Goal: Task Accomplishment & Management: Manage account settings

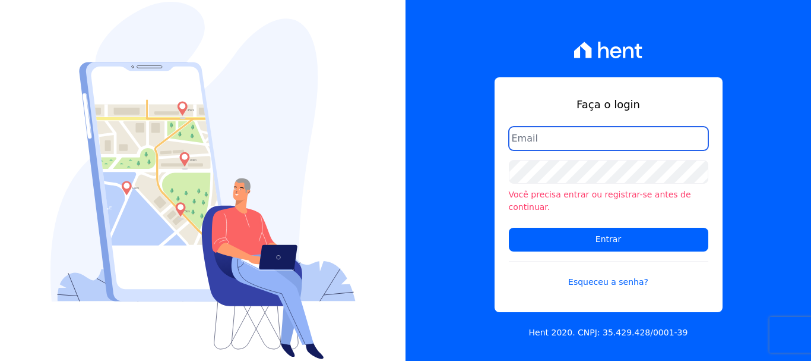
click at [629, 146] on input "email" at bounding box center [609, 139] width 200 height 24
type input "cobranca@construtorafarias.com.br"
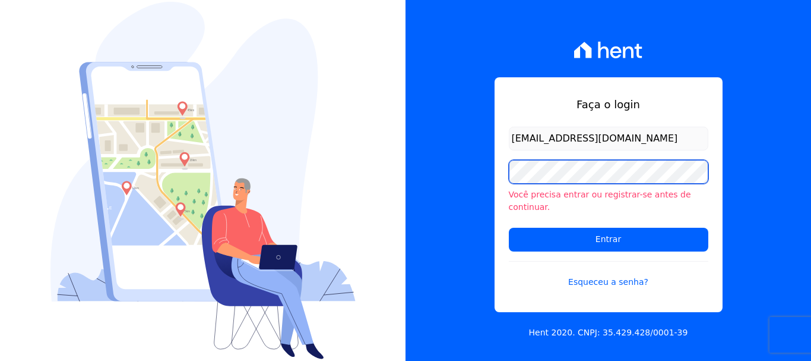
click at [509, 227] on input "Entrar" at bounding box center [609, 239] width 200 height 24
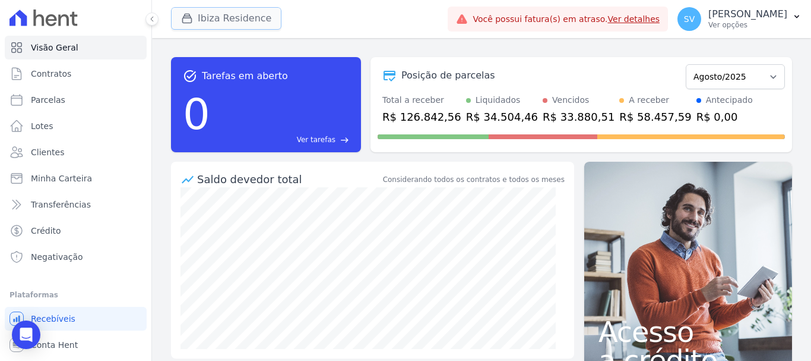
click at [247, 27] on button "Ibiza Residence" at bounding box center [226, 18] width 110 height 23
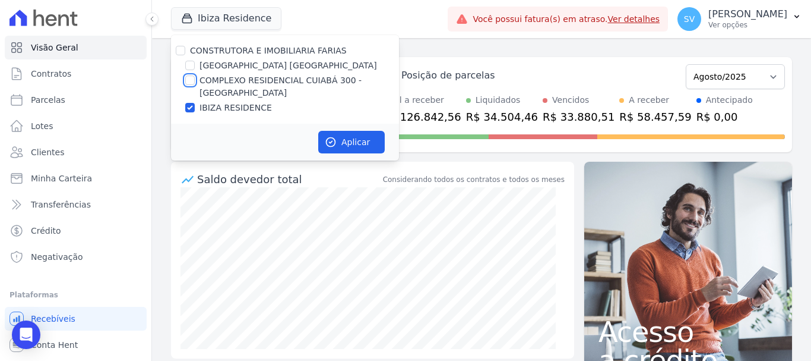
click at [190, 81] on input "COMPLEXO RESIDENCIAL CUIABÁ 300 - JOÃO DE BARRO" at bounding box center [190, 80] width 10 height 10
checkbox input "true"
click at [188, 109] on input "IBIZA RESIDENCE" at bounding box center [190, 108] width 10 height 10
checkbox input "false"
click at [335, 138] on icon "button" at bounding box center [331, 142] width 12 height 12
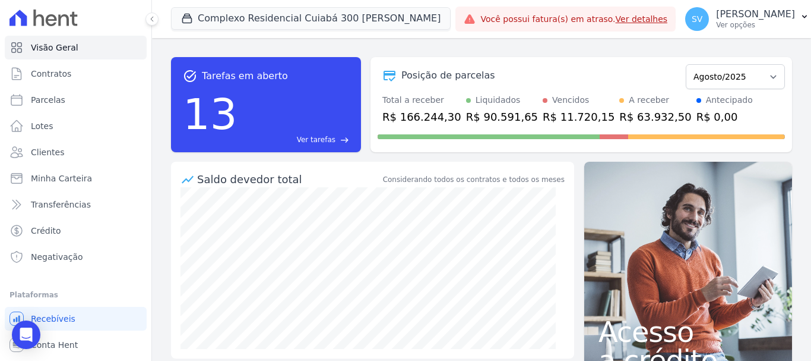
click at [50, 86] on ul "Visão Geral Contratos Parcelas Lotes Clientes Minha Carteira Transferências Cré…" at bounding box center [76, 152] width 142 height 233
click at [56, 94] on span "Parcelas" at bounding box center [48, 100] width 34 height 12
select select
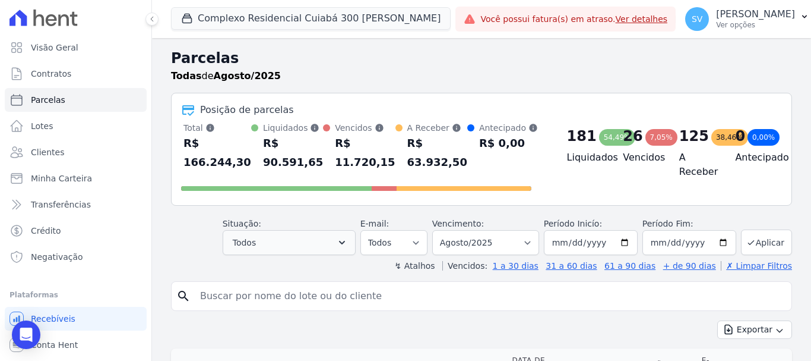
scroll to position [119, 0]
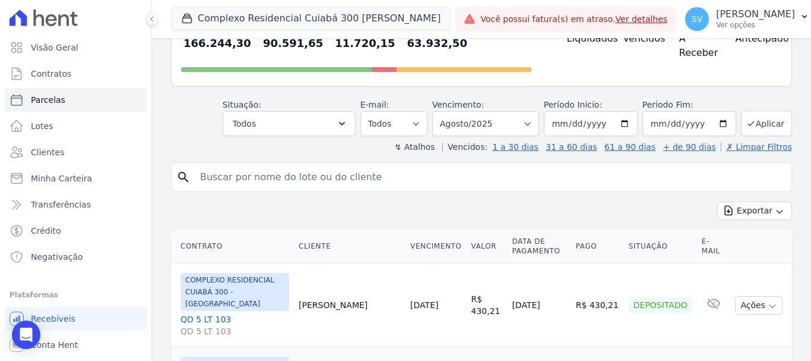
click at [337, 186] on input "search" at bounding box center [490, 177] width 594 height 24
paste input "[PERSON_NAME] [PERSON_NAME]"
type input "[PERSON_NAME] [PERSON_NAME]"
select select
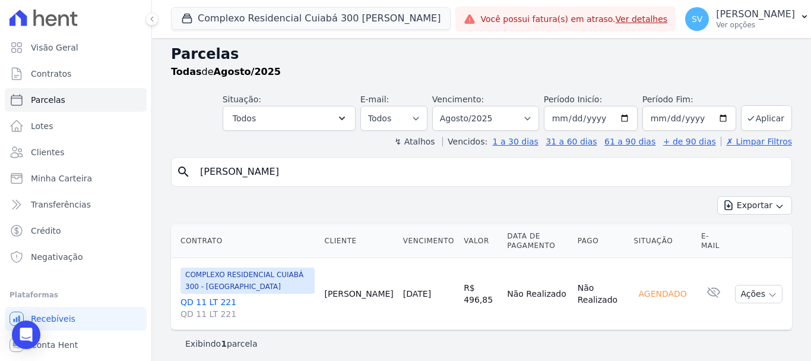
scroll to position [10, 0]
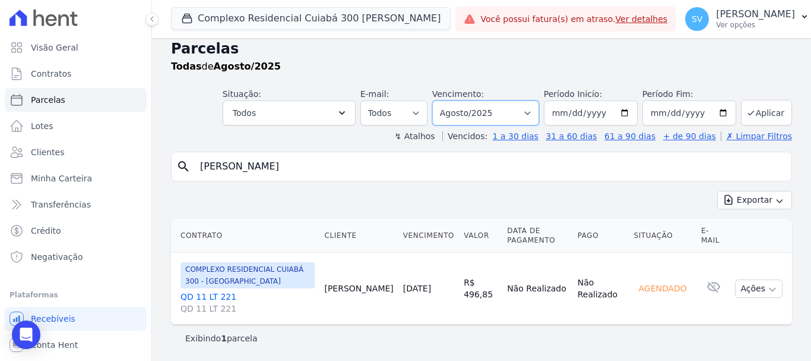
drag, startPoint x: 532, startPoint y: 112, endPoint x: 520, endPoint y: 115, distance: 12.2
click at [527, 113] on select "Filtrar por período ──────── Todos os meses Abril/2024 Maio/2024 Junho/2024 Jul…" at bounding box center [485, 112] width 107 height 25
select select "07/2025"
click at [440, 100] on select "Filtrar por período ──────── Todos os meses Abril/2024 Maio/2024 Junho/2024 Jul…" at bounding box center [485, 112] width 107 height 25
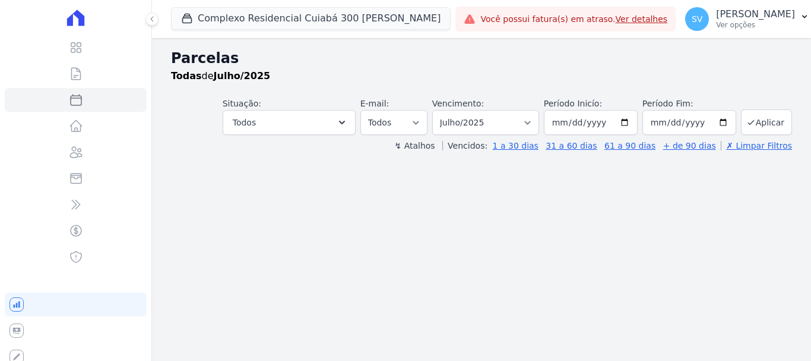
select select
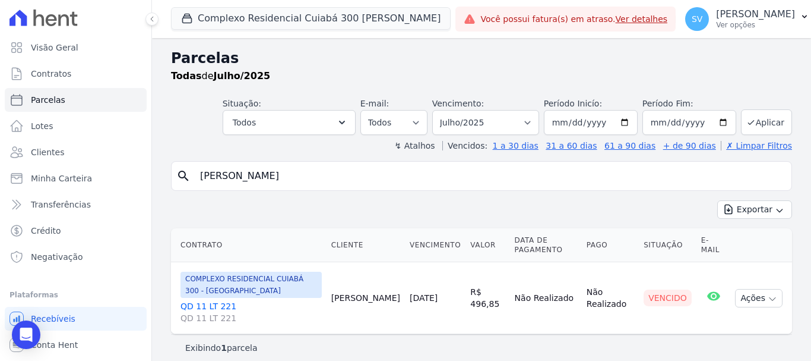
scroll to position [10, 0]
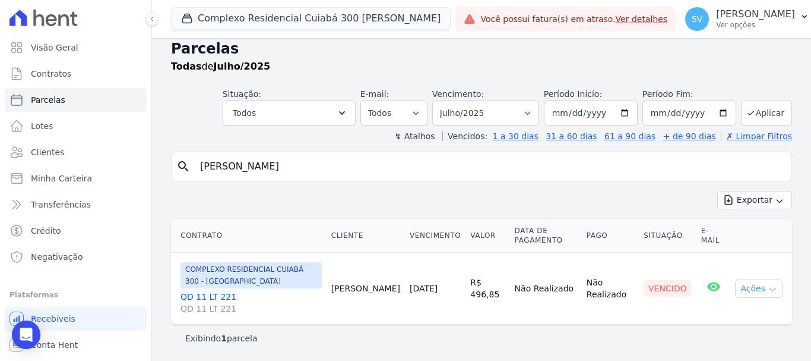
click at [764, 283] on button "Ações" at bounding box center [759, 288] width 48 height 18
click at [730, 321] on link "Ver boleto" at bounding box center [754, 316] width 114 height 22
click at [725, 318] on link "Ver boleto" at bounding box center [754, 316] width 114 height 22
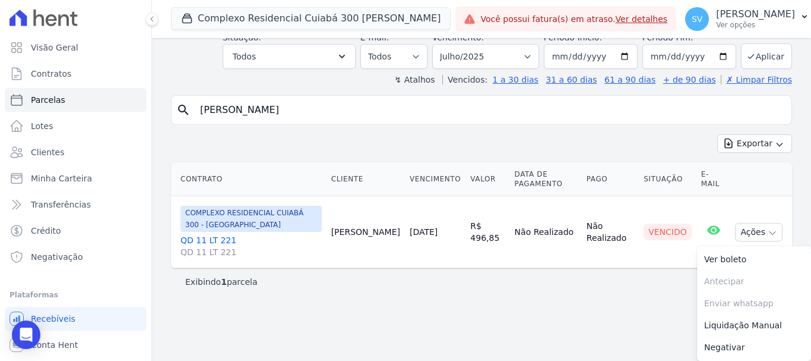
click at [575, 347] on main "Parcelas Todas de Julho/2025 Situação: Agendado Em Aberto Pago Processando Canc…" at bounding box center [481, 199] width 659 height 323
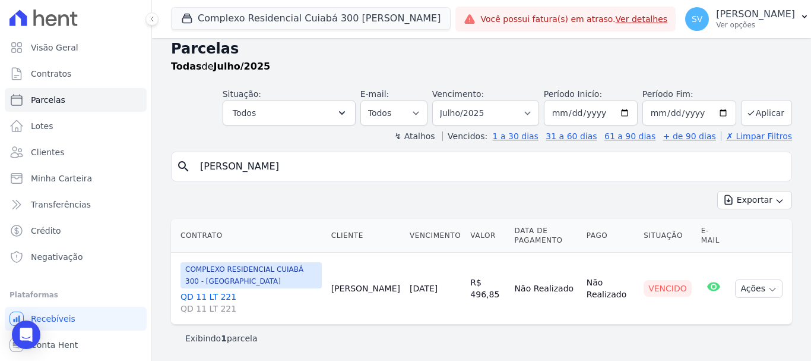
scroll to position [10, 0]
click at [716, 15] on p "SHIRLEY VANESSA SOUSA ALVES" at bounding box center [755, 14] width 79 height 12
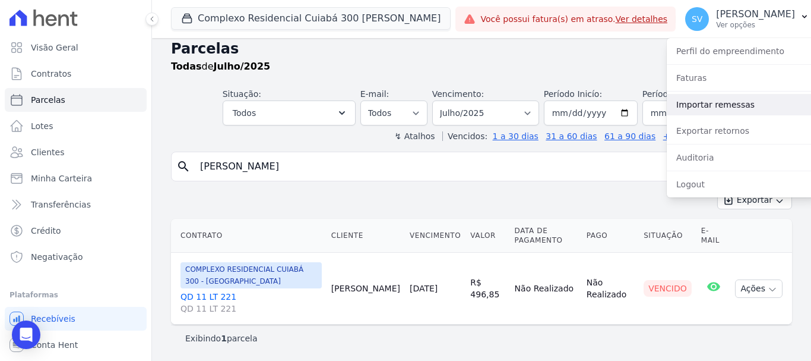
click at [763, 110] on link "Importar remessas" at bounding box center [743, 104] width 152 height 21
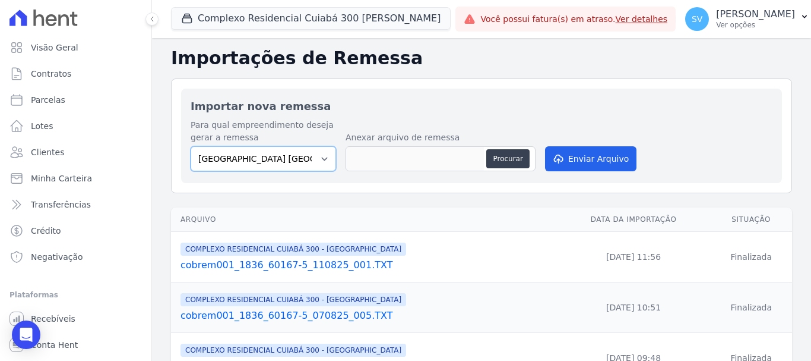
click at [324, 157] on select "BAHAMAS EAST VILLAGE COMPLEXO RESIDENCIAL CUIABÁ 300 - JOÃO DE BARRO IBIZA RESI…" at bounding box center [264, 158] width 146 height 25
select select "a999329b-d322-46c5-b2df-9163b092fb9b"
click at [191, 146] on select "BAHAMAS EAST VILLAGE COMPLEXO RESIDENCIAL CUIABÁ 300 - JOÃO DE BARRO IBIZA RESI…" at bounding box center [264, 158] width 146 height 25
click at [507, 158] on button "Procurar" at bounding box center [507, 158] width 43 height 19
type input "cobrem104_4314_576973342-6_150825_003.TXT"
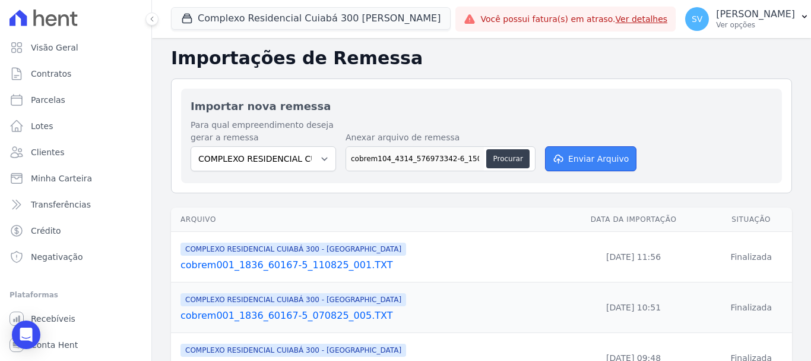
click at [595, 156] on button "Enviar Arquivo" at bounding box center [590, 158] width 91 height 25
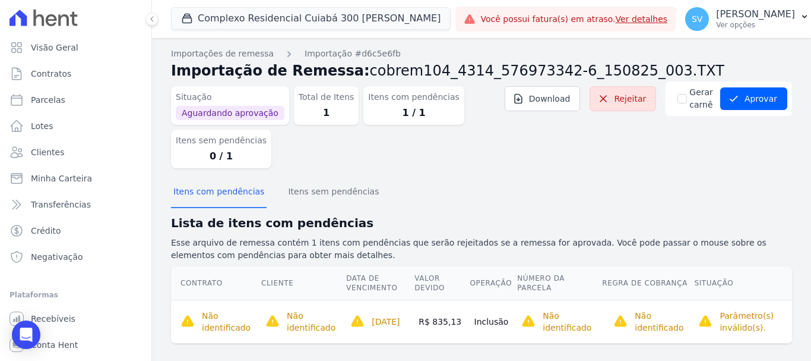
scroll to position [33, 0]
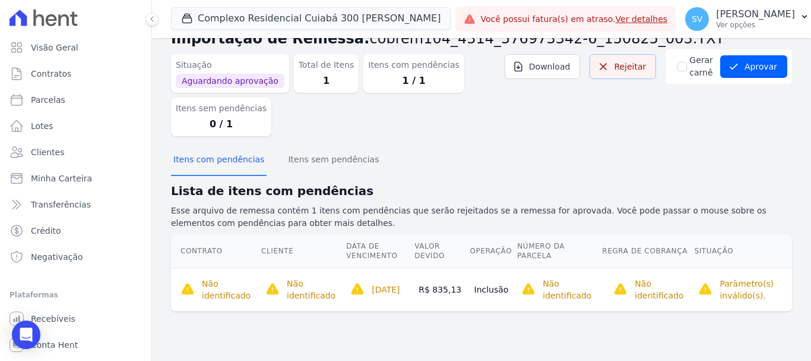
click at [630, 58] on link "Rejeitar" at bounding box center [623, 66] width 67 height 25
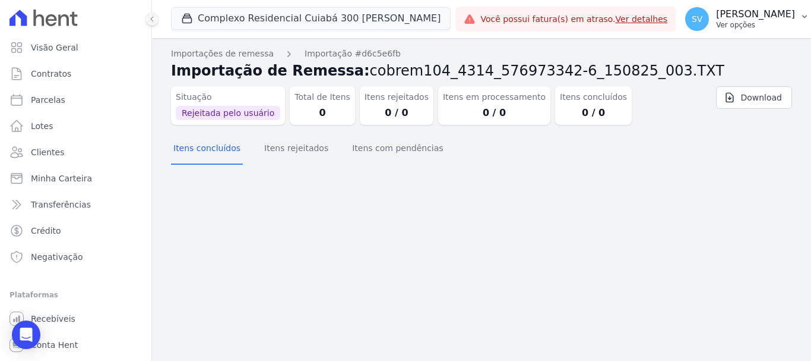
click at [716, 22] on p "Ver opções" at bounding box center [755, 25] width 79 height 10
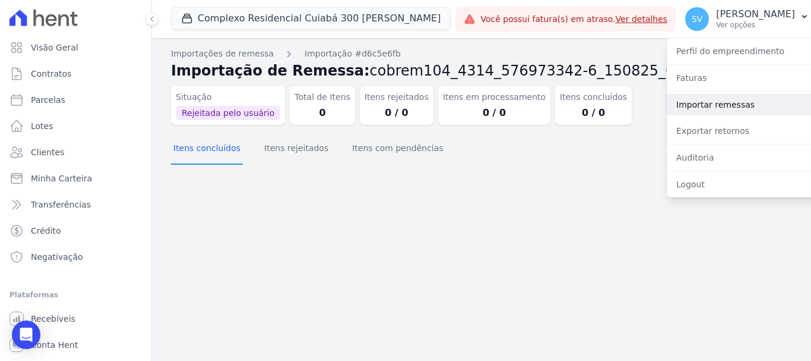
click at [741, 108] on link "Importar remessas" at bounding box center [743, 104] width 152 height 21
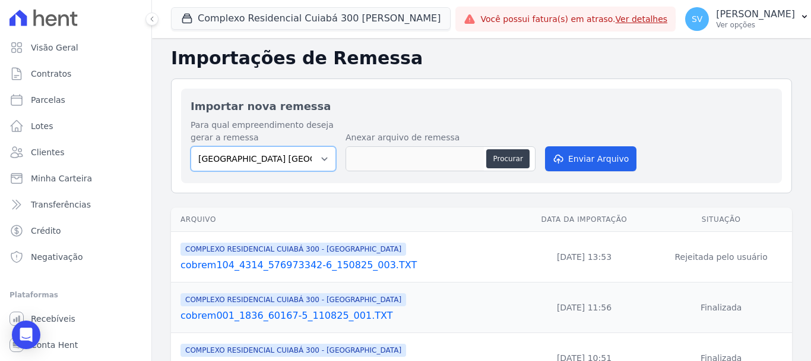
click at [322, 159] on select "BAHAMAS EAST VILLAGE COMPLEXO RESIDENCIAL CUIABÁ 300 - JOÃO DE BARRO IBIZA RESI…" at bounding box center [264, 158] width 146 height 25
select select "a999329b-d322-46c5-b2df-9163b092fb9b"
click at [191, 146] on select "BAHAMAS EAST VILLAGE COMPLEXO RESIDENCIAL CUIABÁ 300 - JOÃO DE BARRO IBIZA RESI…" at bounding box center [264, 158] width 146 height 25
click at [520, 148] on div "Procurar" at bounding box center [441, 158] width 190 height 25
click at [514, 159] on button "Procurar" at bounding box center [507, 158] width 43 height 19
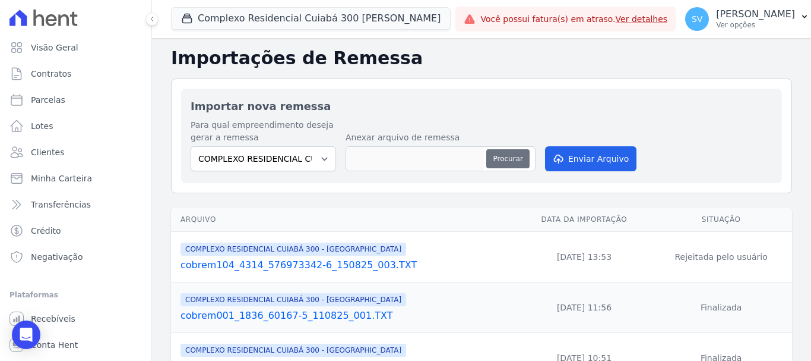
type input "cobrem001_1836_60167-5_180825_002.TXT"
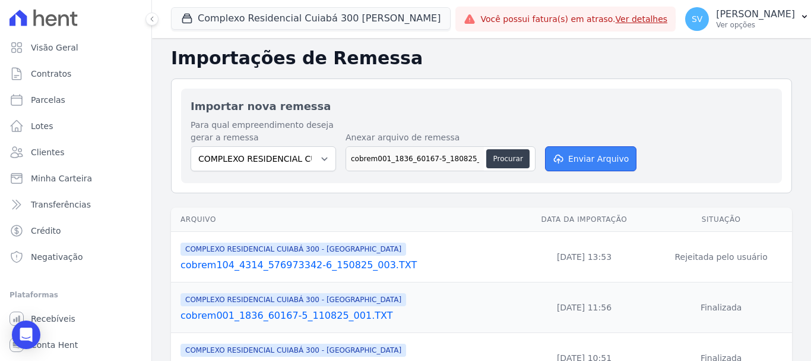
click at [583, 165] on button "Enviar Arquivo" at bounding box center [590, 158] width 91 height 25
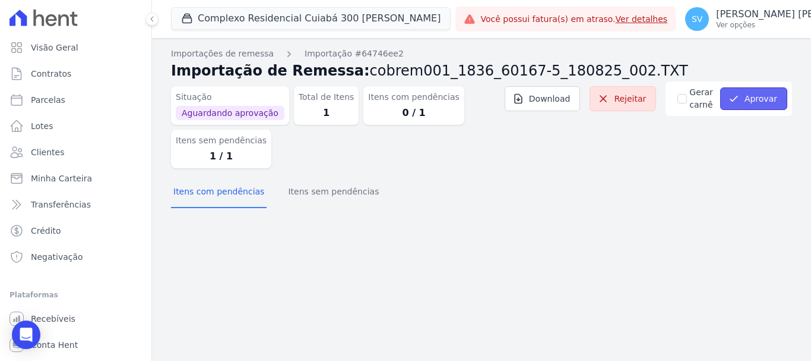
click at [744, 93] on button "Aprovar" at bounding box center [753, 98] width 67 height 23
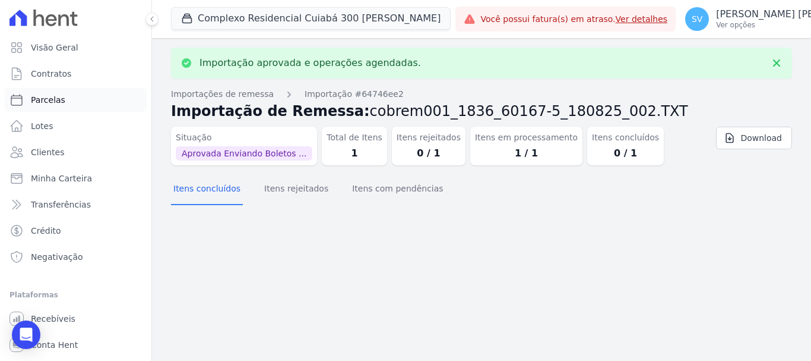
click at [112, 96] on link "Parcelas" at bounding box center [76, 100] width 142 height 24
select select
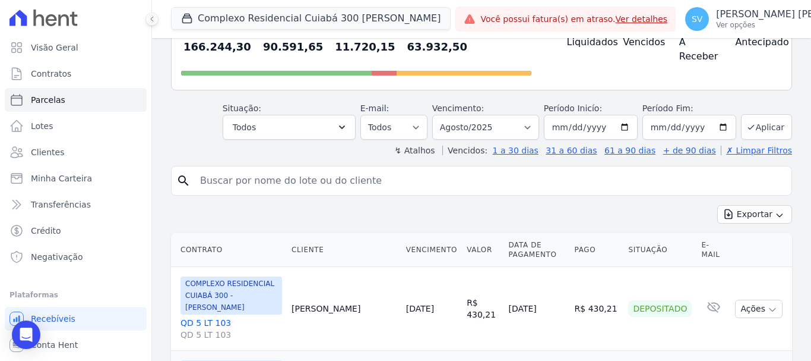
scroll to position [119, 0]
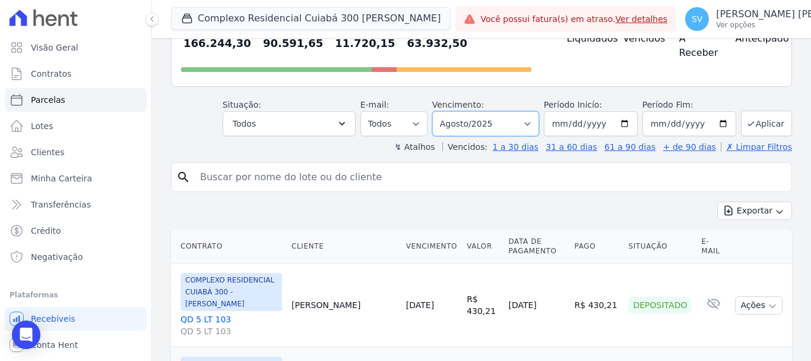
click at [516, 119] on select "Filtrar por período ──────── Todos os meses Abril/2024 Maio/2024 Junho/2024 Jul…" at bounding box center [485, 123] width 107 height 25
click at [340, 176] on input "search" at bounding box center [490, 177] width 594 height 24
paste input "Segue boleto atualizado com o vencimento para [DATE] referente a seguinte parce…"
type input "Segue boleto atualizado com o vencimento para [DATE] referente a seguinte parce…"
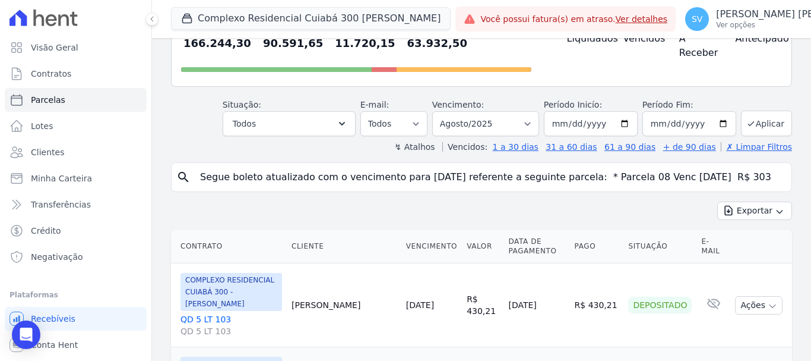
scroll to position [0, 435]
click at [767, 178] on input "Segue boleto atualizado com o vencimento para [DATE] referente a seguinte parce…" at bounding box center [490, 177] width 594 height 24
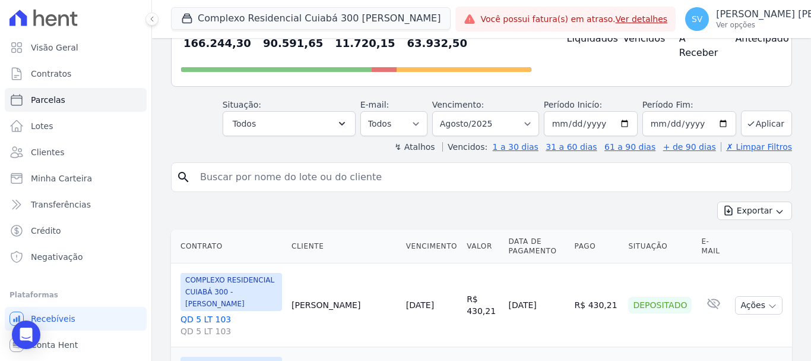
scroll to position [0, 0]
click at [511, 170] on input "search" at bounding box center [490, 177] width 594 height 24
drag, startPoint x: 511, startPoint y: 169, endPoint x: 517, endPoint y: 165, distance: 7.3
click at [511, 170] on input "search" at bounding box center [490, 177] width 594 height 24
click at [392, 178] on input "search" at bounding box center [490, 177] width 594 height 24
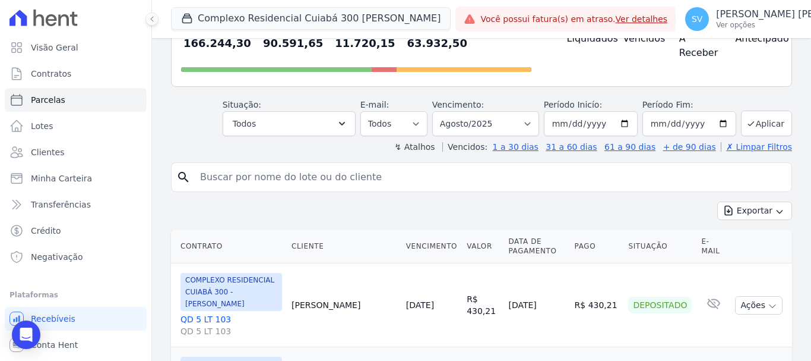
paste input "[PERSON_NAME] [PERSON_NAME]"
type input "[PERSON_NAME] [PERSON_NAME]"
select select
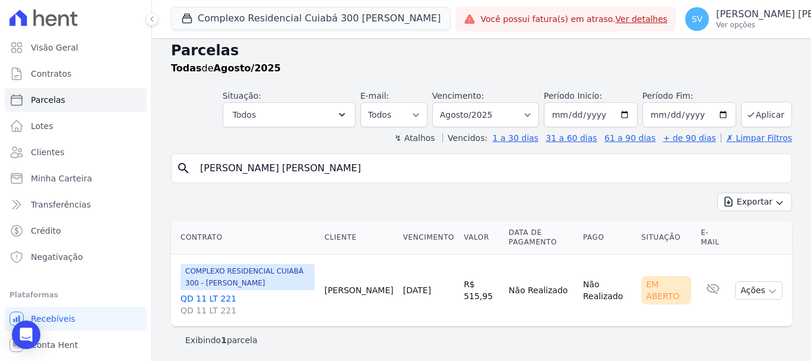
scroll to position [10, 0]
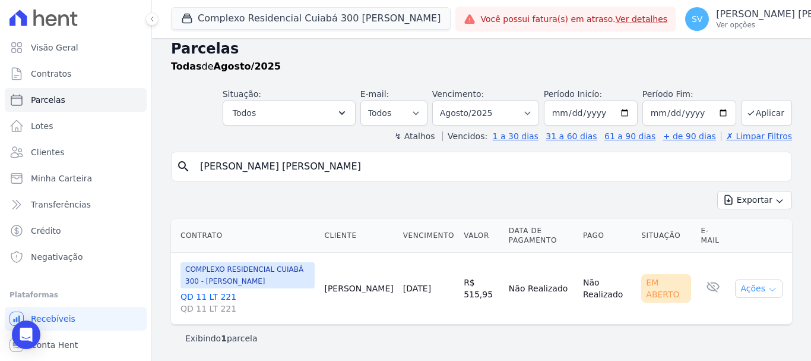
click at [768, 290] on icon "button" at bounding box center [773, 290] width 10 height 10
click at [758, 318] on link "Ver boleto" at bounding box center [754, 316] width 114 height 22
